Goal: Find specific page/section: Find specific page/section

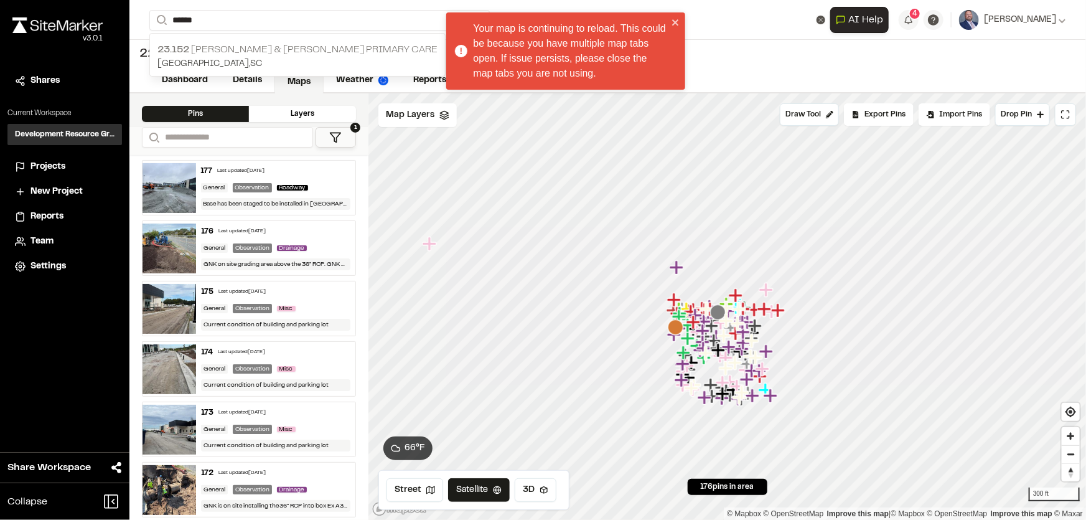
type input "******"
click at [262, 54] on p "23.152 Collins & Almers - McLeod Primary Care" at bounding box center [297, 49] width 280 height 15
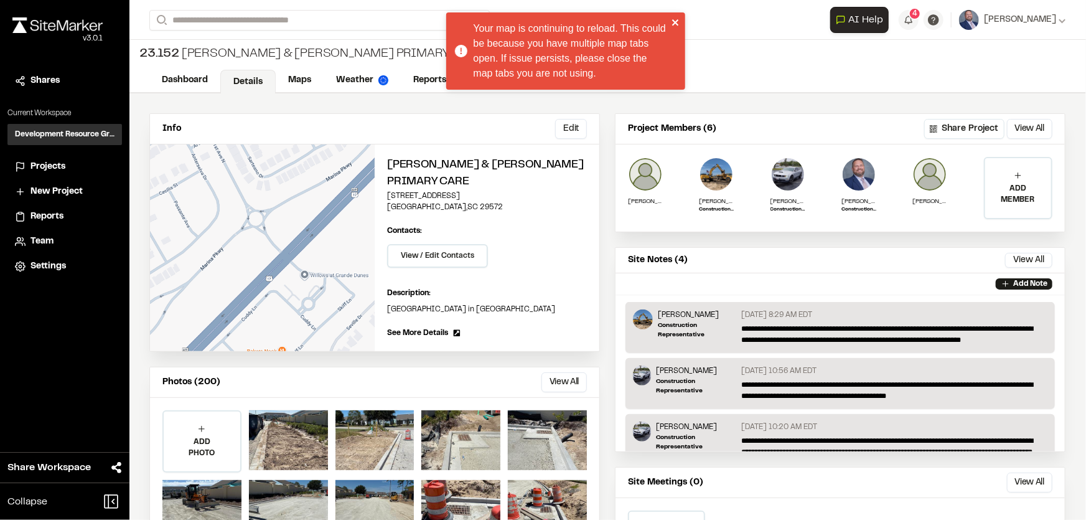
click at [673, 19] on icon "close" at bounding box center [675, 22] width 9 height 10
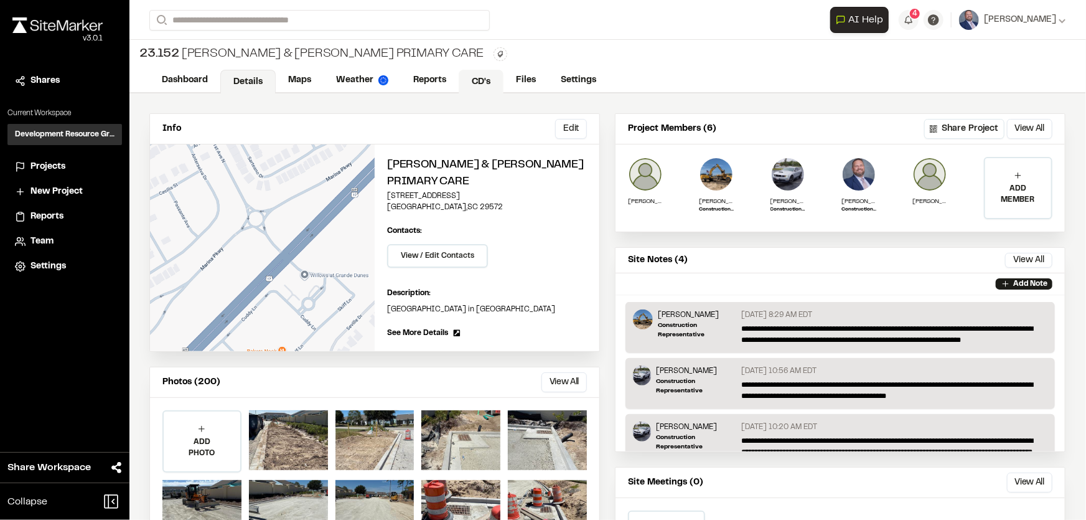
click at [467, 77] on link "CD's" at bounding box center [481, 82] width 45 height 24
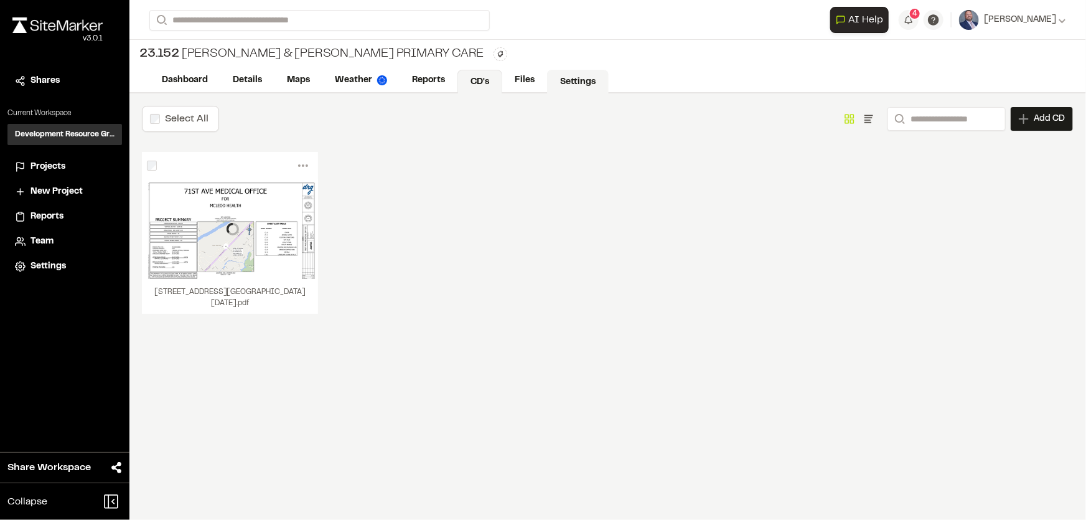
click at [548, 84] on link "Settings" at bounding box center [578, 82] width 62 height 24
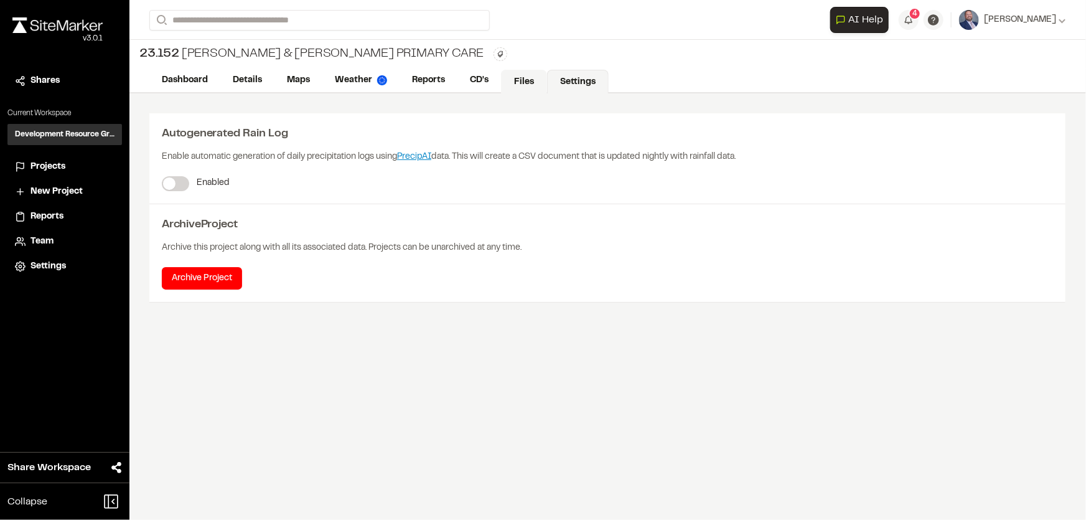
click at [528, 82] on link "Files" at bounding box center [524, 82] width 46 height 24
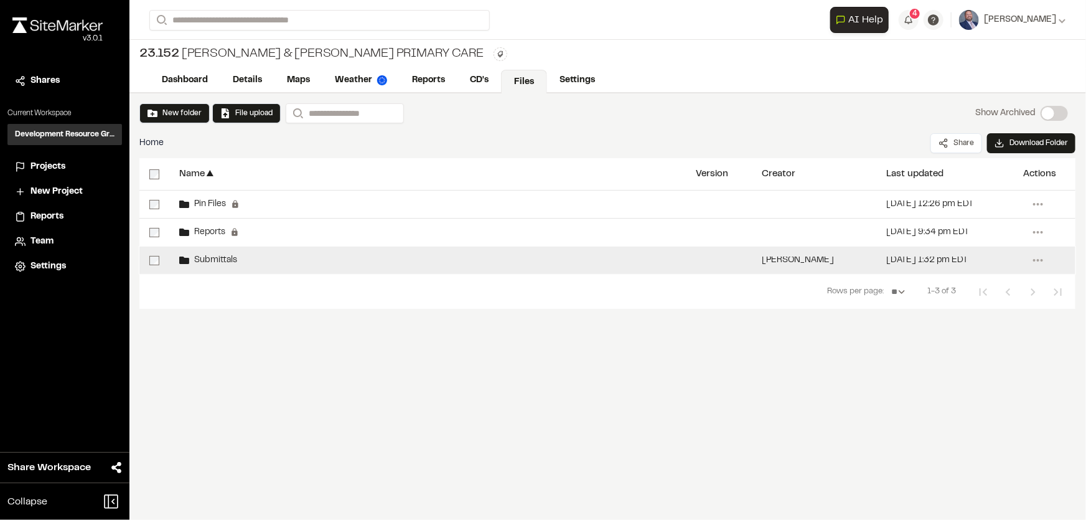
click at [209, 262] on span "Submittals" at bounding box center [213, 260] width 48 height 8
click at [213, 261] on span "Submittals" at bounding box center [213, 260] width 48 height 8
click at [218, 259] on span "Submittals" at bounding box center [213, 260] width 48 height 8
click at [218, 257] on span "Submittals" at bounding box center [213, 260] width 48 height 8
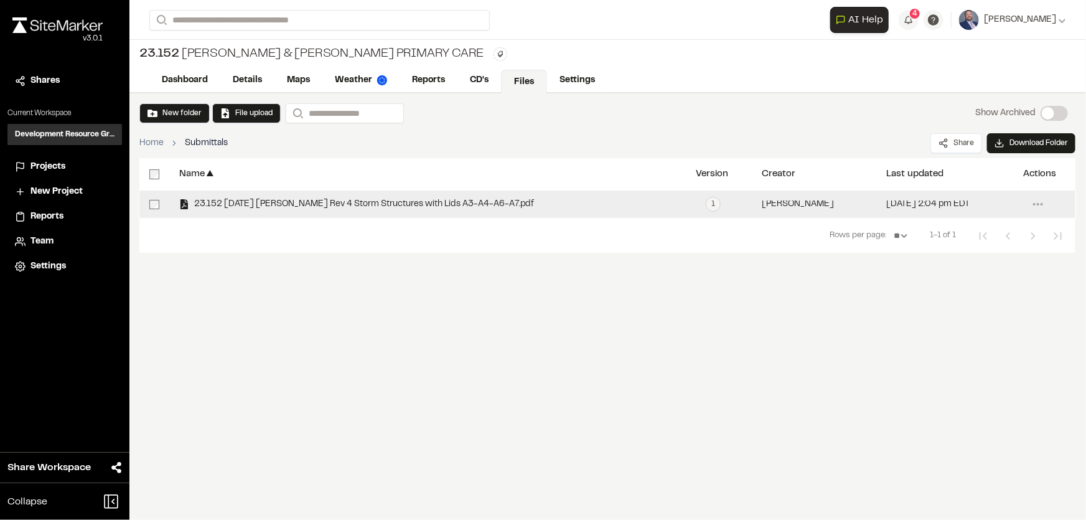
click at [250, 203] on span "23.152 2025-10-01 McLeod GD Rev 4 Storm Structures with Lids A3-A4-A6-A7.pdf" at bounding box center [361, 204] width 345 height 8
click at [261, 202] on span "23.152 2025-10-01 McLeod GD Rev 4 Storm Structures with Lids A3-A4-A6-A7.pdf" at bounding box center [361, 204] width 345 height 8
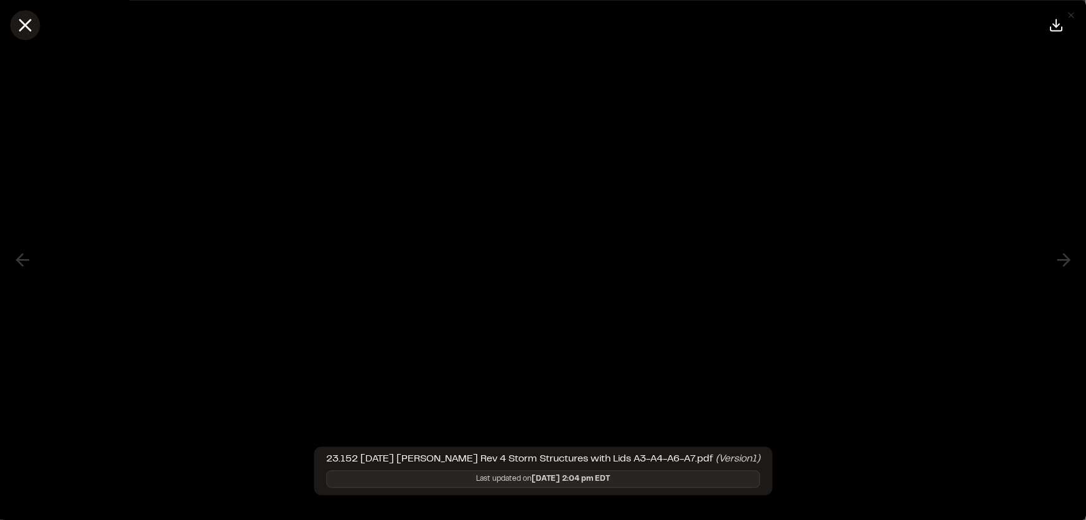
click at [29, 25] on icon at bounding box center [24, 24] width 21 height 21
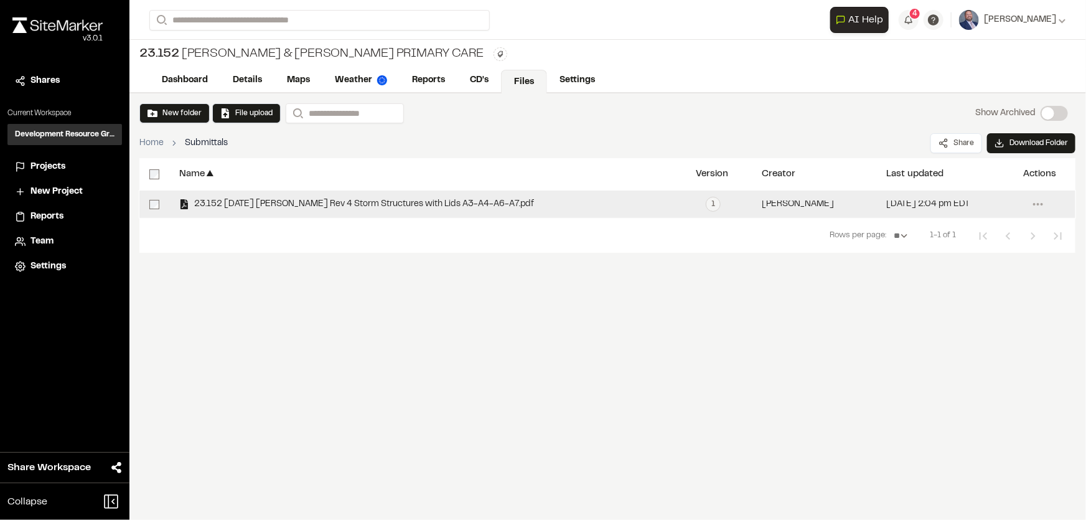
click at [442, 197] on div "23.152 2025-10-01 McLeod GD Rev 4 Storm Structures with Lids A3-A4-A6-A7.pdf" at bounding box center [427, 203] width 516 height 27
click at [440, 202] on span "23.152 2025-10-01 McLeod GD Rev 4 Storm Structures with Lids A3-A4-A6-A7.pdf" at bounding box center [361, 204] width 345 height 8
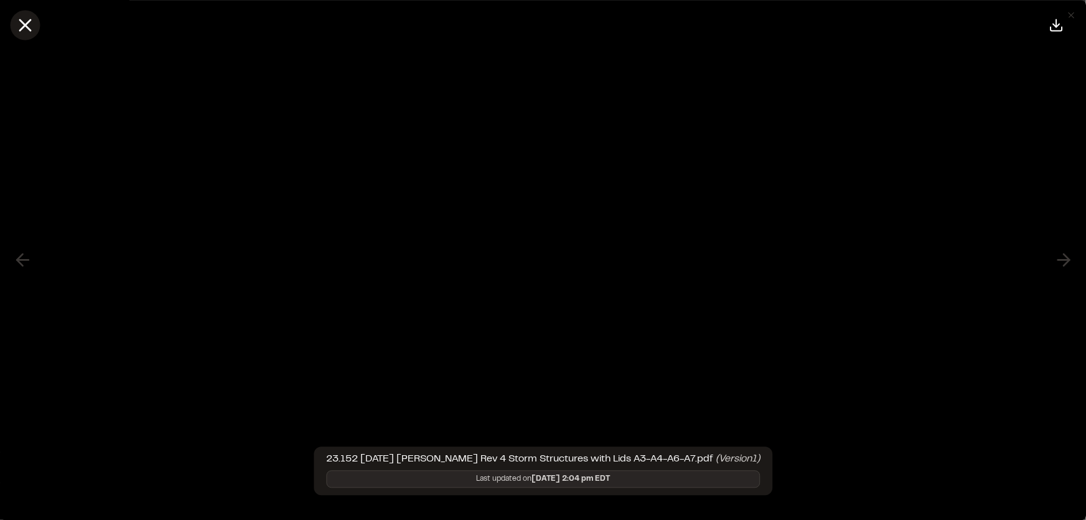
click at [20, 30] on line at bounding box center [25, 25] width 11 height 11
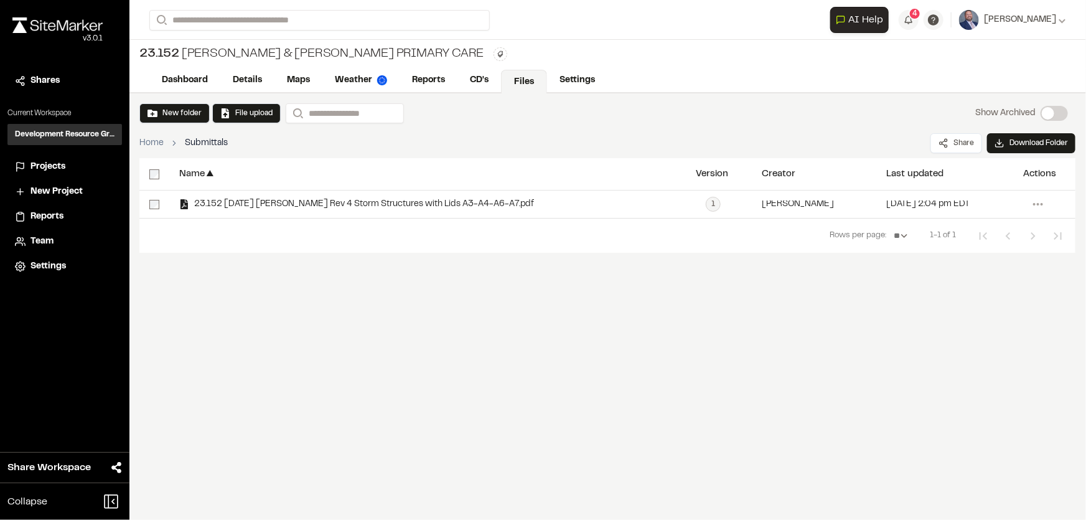
click at [49, 171] on span "Projects" at bounding box center [47, 167] width 35 height 14
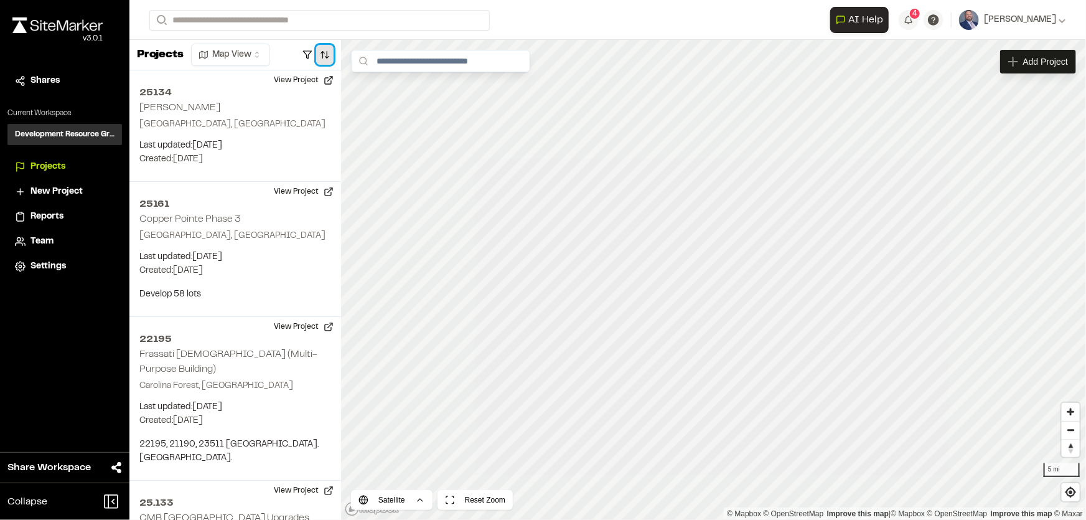
click at [317, 54] on button "button" at bounding box center [324, 55] width 17 height 20
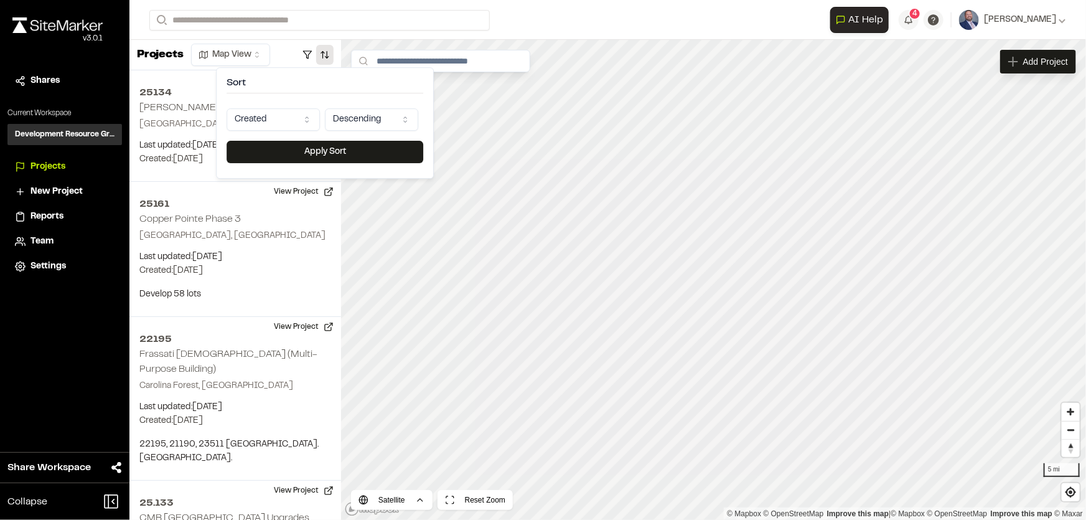
click at [366, 119] on html "Close sidebar v 3.0.1 Shares Current Workspace Development Resource Group DR Pr…" at bounding box center [543, 260] width 1086 height 520
click at [279, 120] on html "Close sidebar v 3.0.1 Shares Current Workspace Development Resource Group DR Pr…" at bounding box center [543, 260] width 1086 height 520
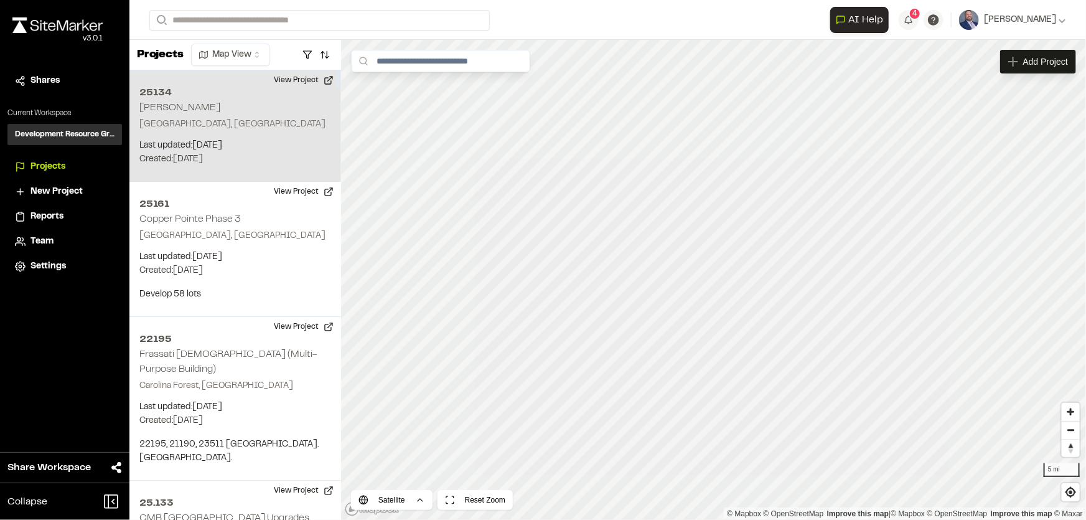
click at [280, 123] on p "Oak Island, NC" at bounding box center [235, 125] width 192 height 14
click at [326, 56] on button "button" at bounding box center [324, 55] width 17 height 20
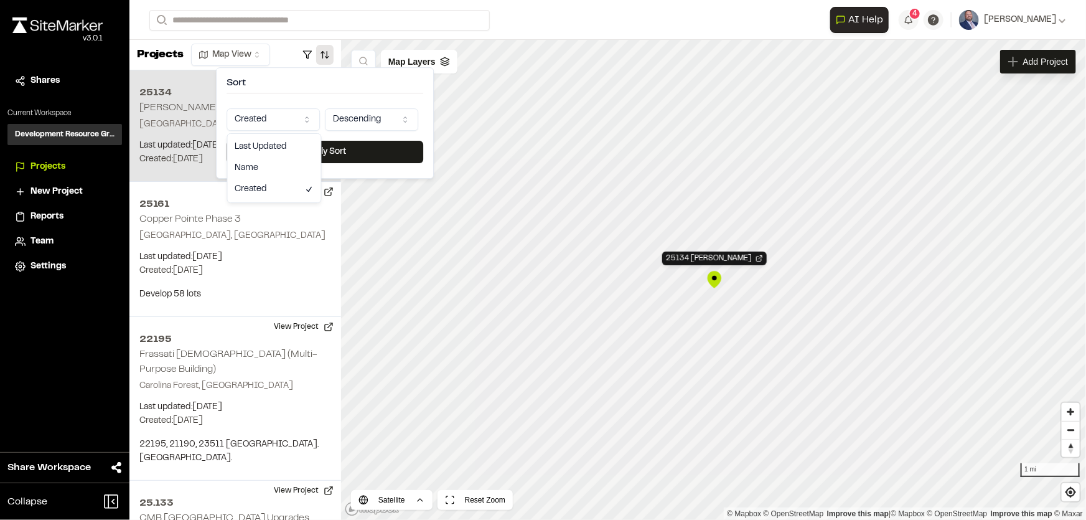
click at [258, 123] on html "Close sidebar v 3.0.1 Shares Current Workspace Development Resource Group DR Pr…" at bounding box center [543, 260] width 1086 height 520
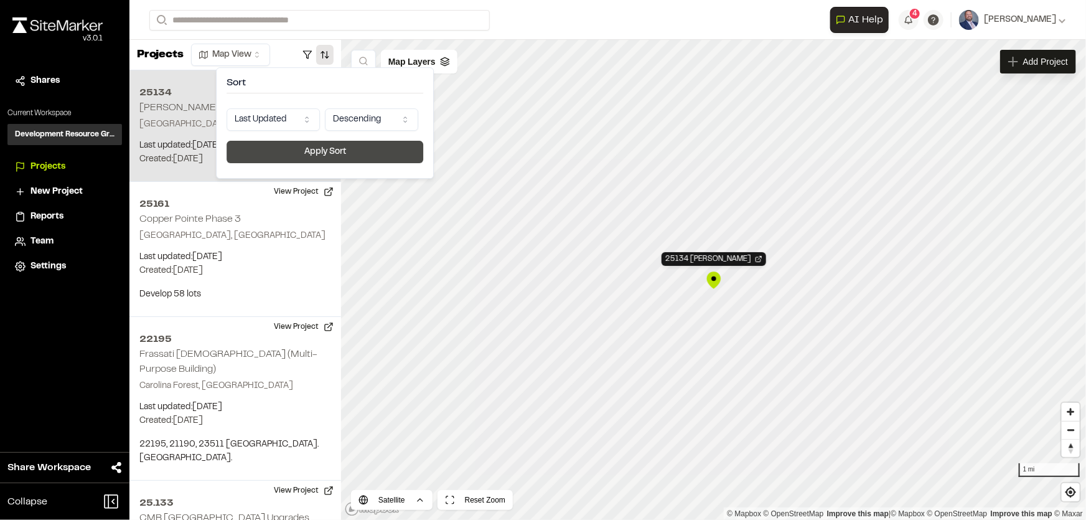
click at [278, 150] on button "Apply Sort" at bounding box center [325, 152] width 197 height 22
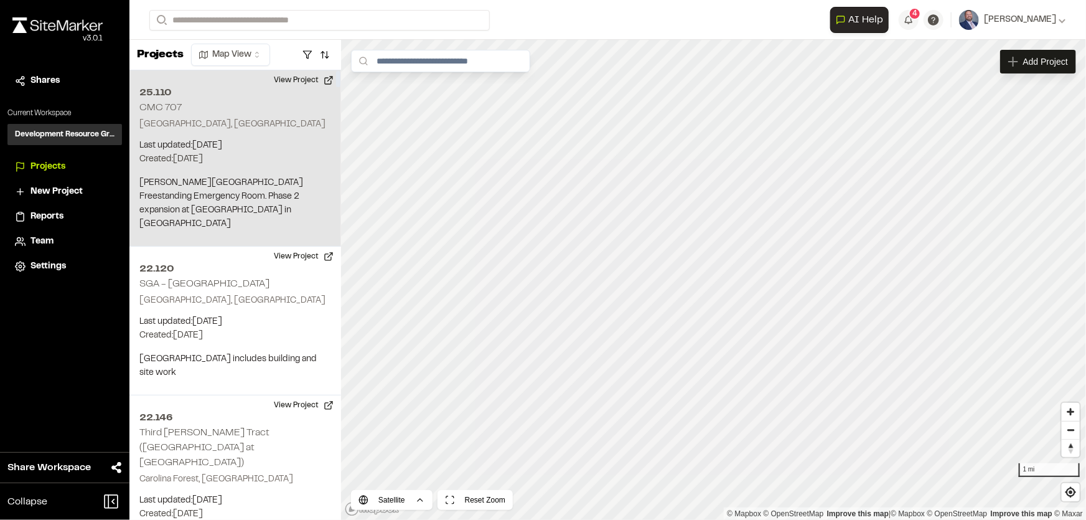
click at [298, 180] on p "[PERSON_NAME][GEOGRAPHIC_DATA] Freestanding Emergency Room. Phase 2 expansion a…" at bounding box center [235, 203] width 192 height 55
click at [709, 278] on div "25.110 CMC 707" at bounding box center [713, 280] width 19 height 19
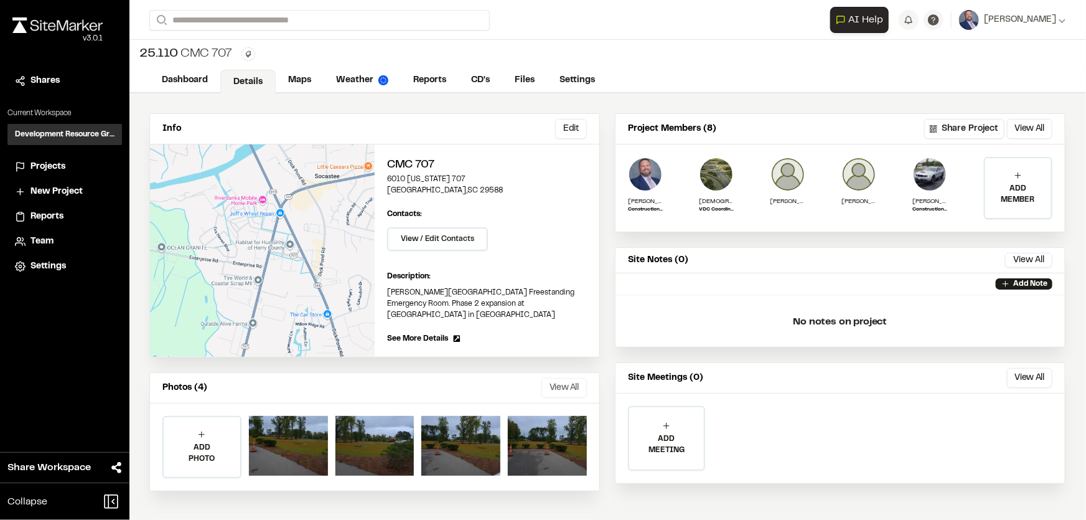
click at [572, 380] on button "View All" at bounding box center [563, 388] width 45 height 20
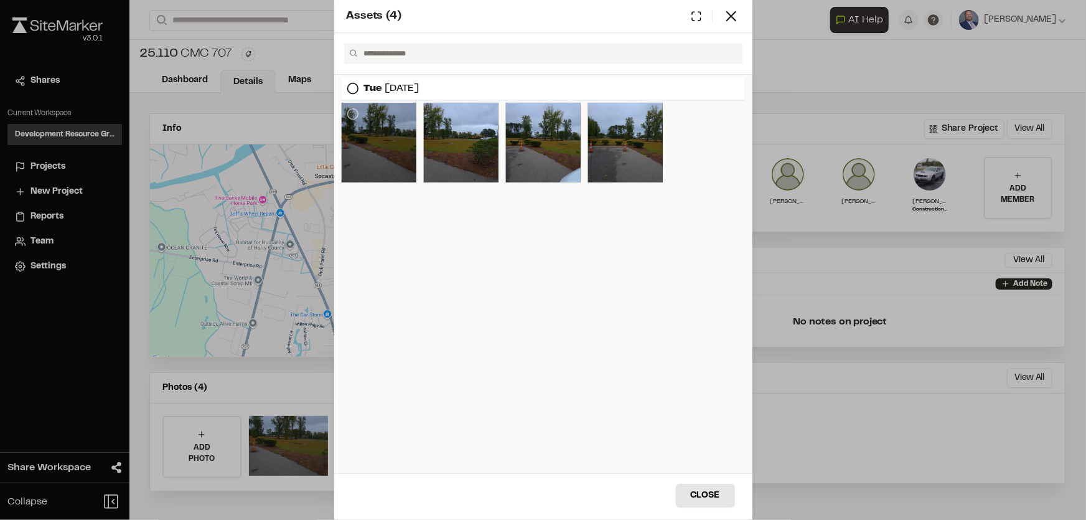
click at [395, 166] on div at bounding box center [379, 143] width 75 height 80
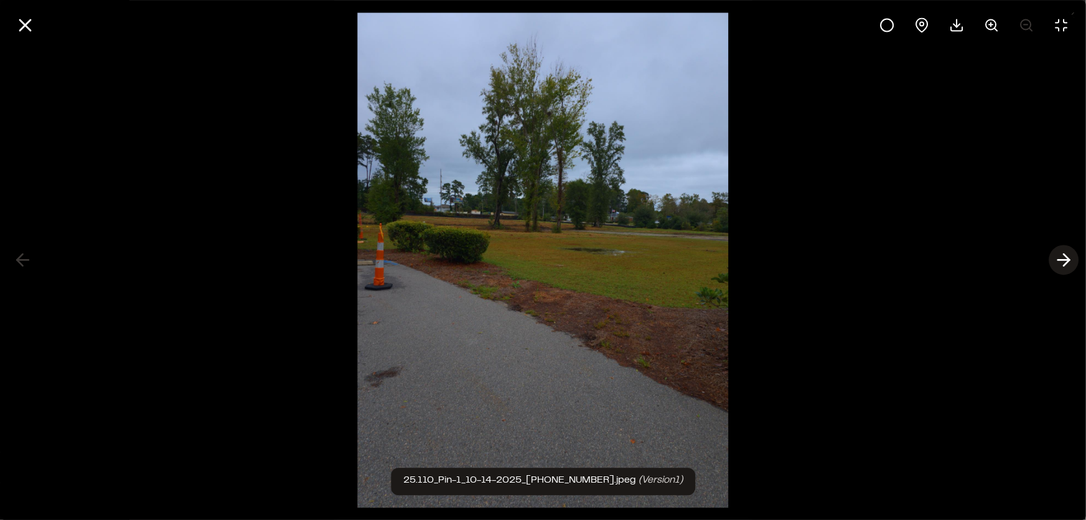
click at [1060, 263] on icon at bounding box center [1064, 260] width 20 height 21
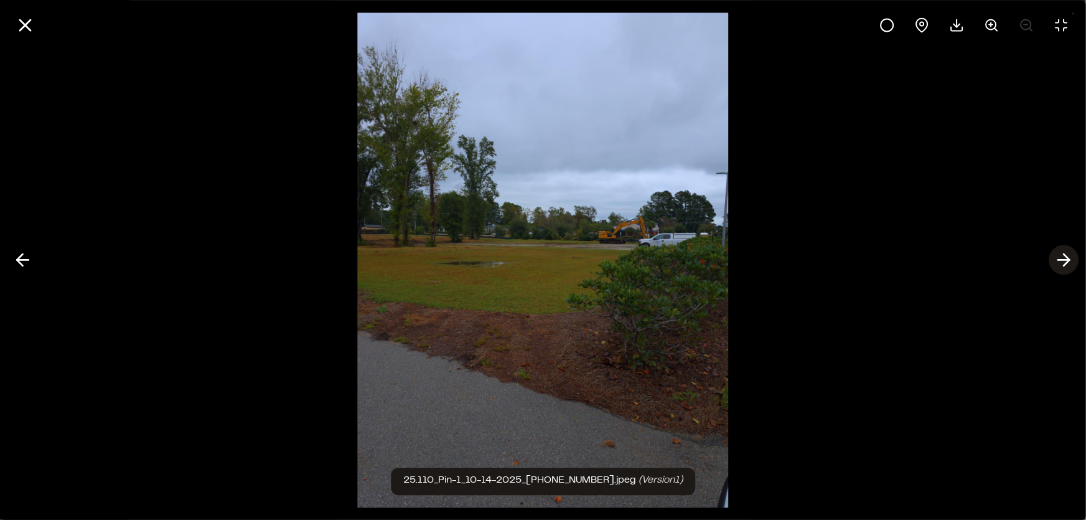
click at [1060, 263] on icon at bounding box center [1064, 260] width 20 height 21
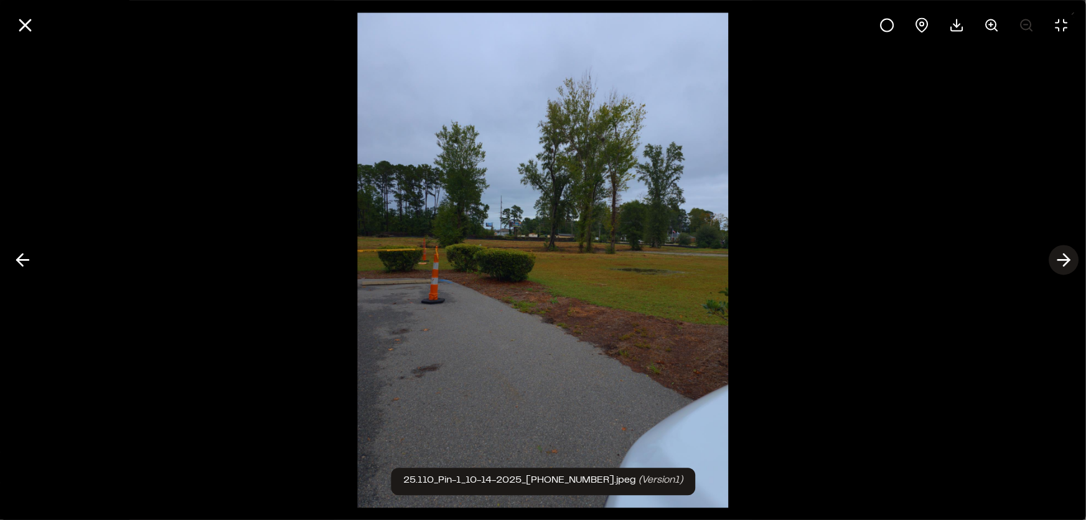
click at [1060, 263] on icon at bounding box center [1064, 260] width 20 height 21
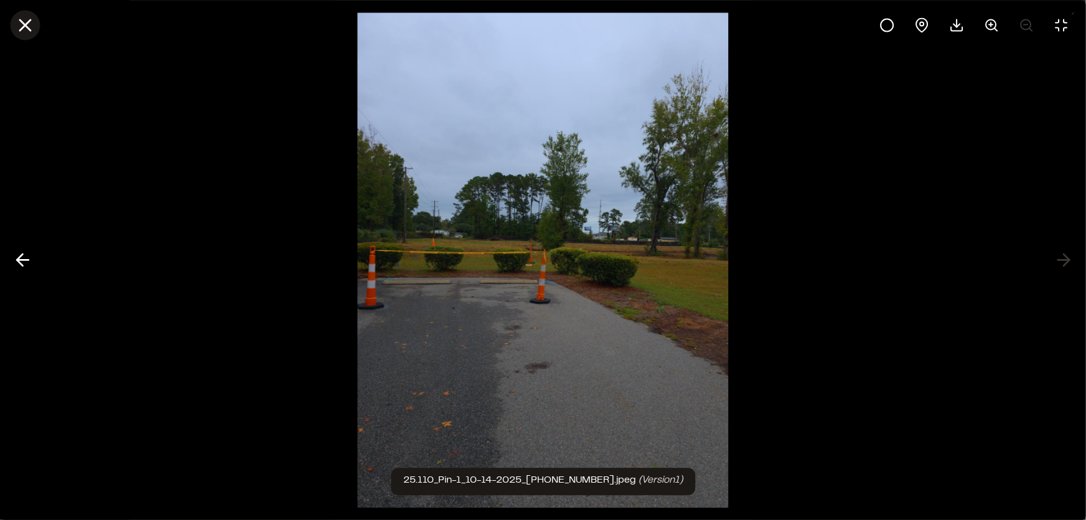
click at [31, 26] on icon at bounding box center [24, 24] width 21 height 21
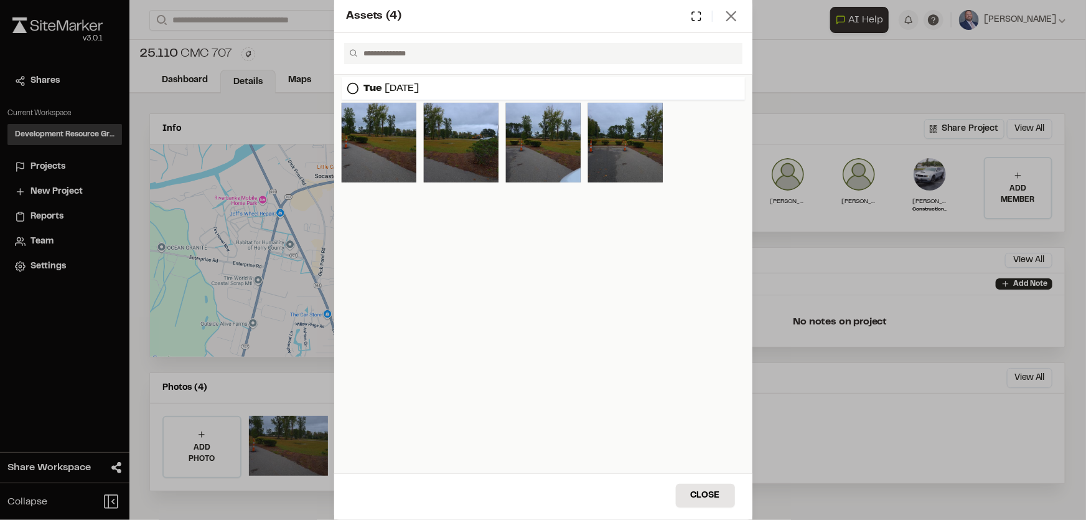
click at [739, 18] on icon at bounding box center [730, 15] width 17 height 17
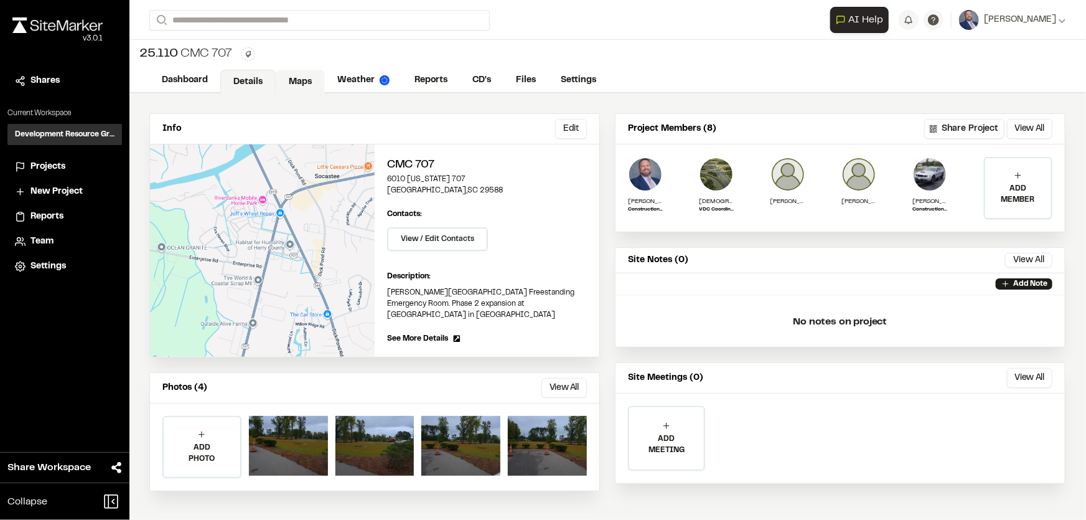
click at [298, 84] on link "Maps" at bounding box center [300, 82] width 49 height 24
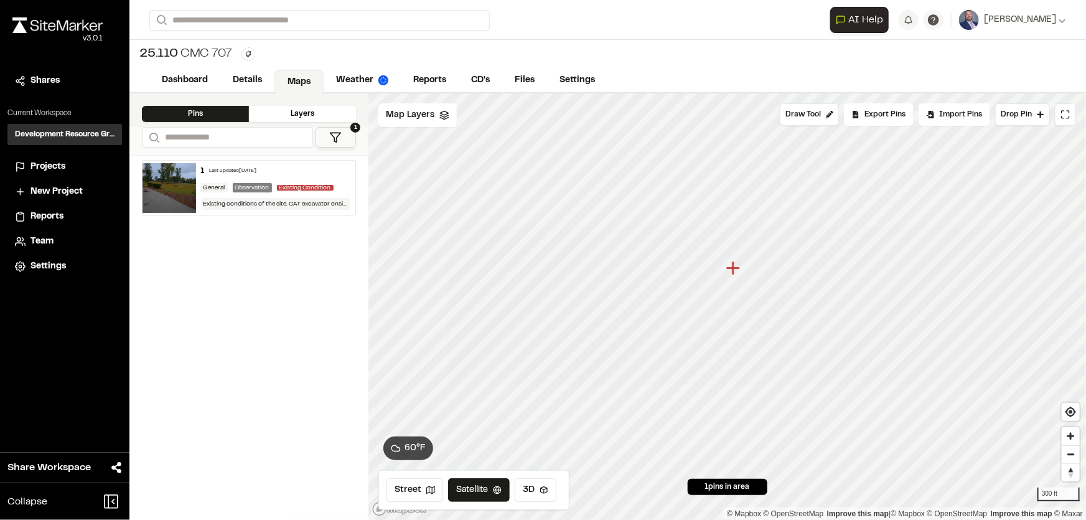
click at [224, 179] on div "1 Last updated [DATE] General Observation Existing Condition Existing condition…" at bounding box center [276, 188] width 160 height 54
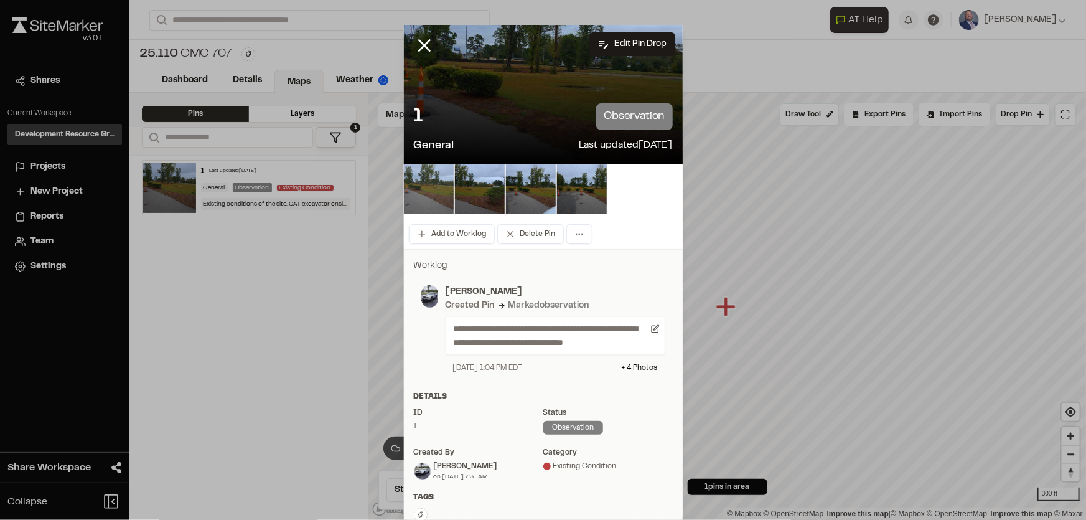
click at [429, 183] on img at bounding box center [429, 189] width 50 height 50
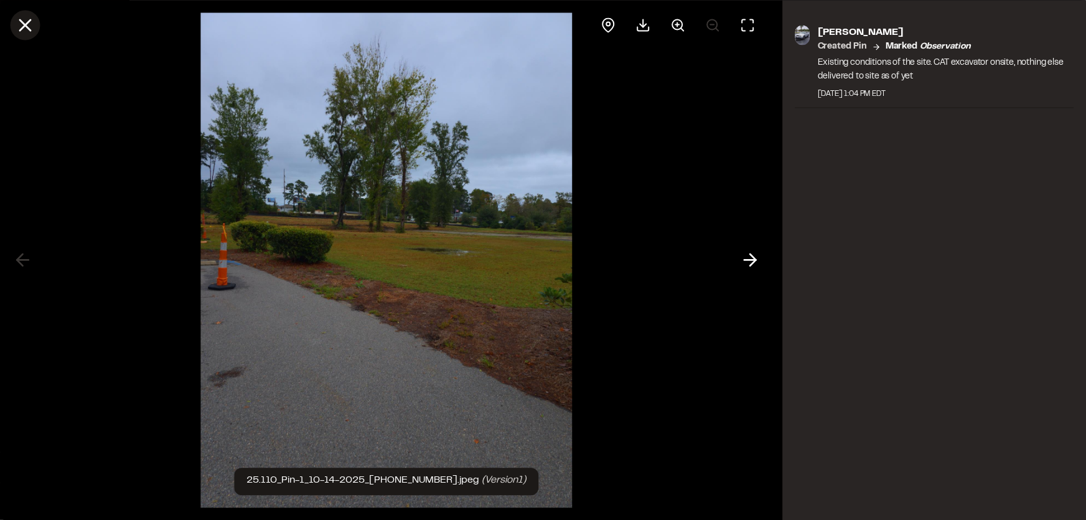
click at [22, 24] on icon at bounding box center [24, 24] width 21 height 21
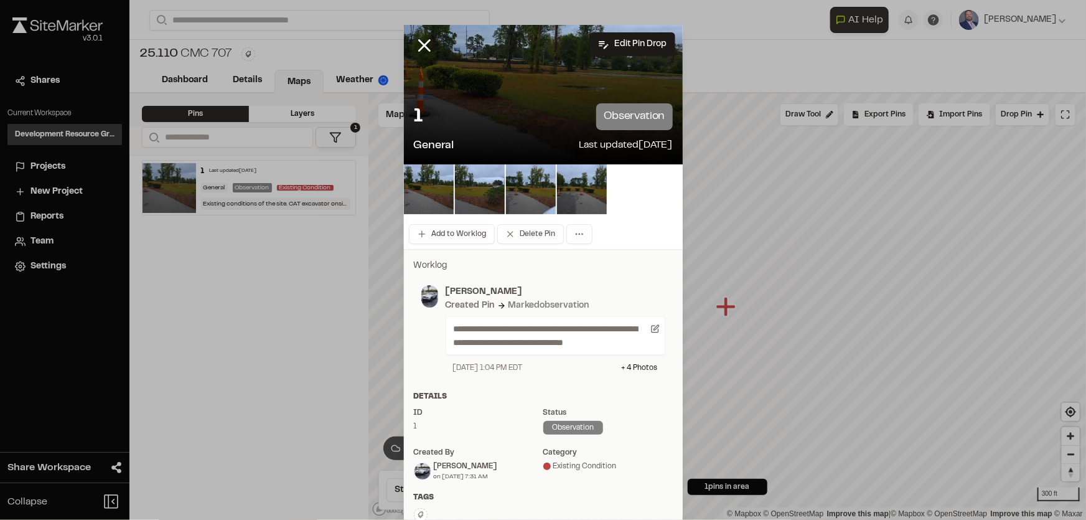
click at [421, 46] on line at bounding box center [424, 45] width 11 height 11
